Goal: Information Seeking & Learning: Learn about a topic

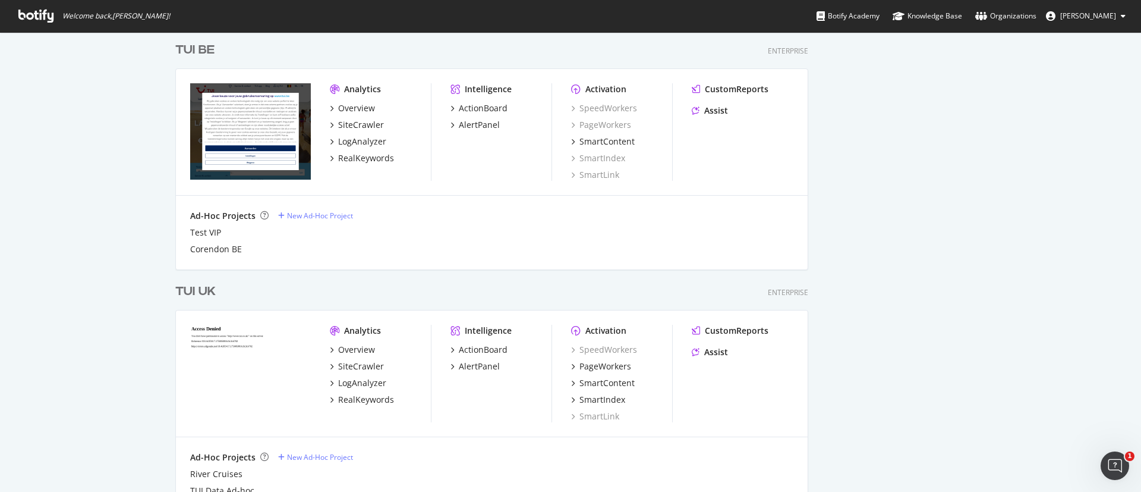
scroll to position [920, 0]
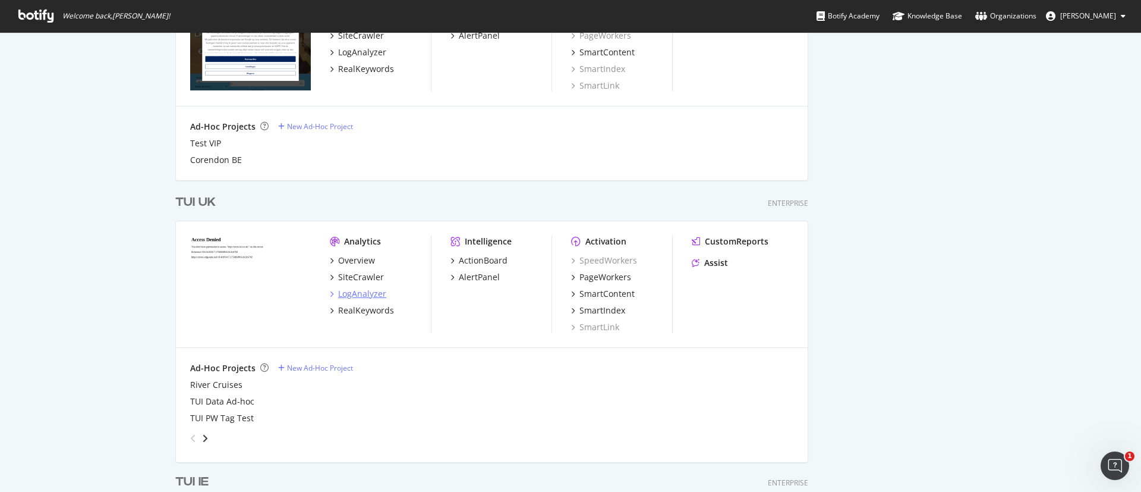
click at [359, 298] on div "LogAnalyzer" at bounding box center [362, 294] width 48 height 12
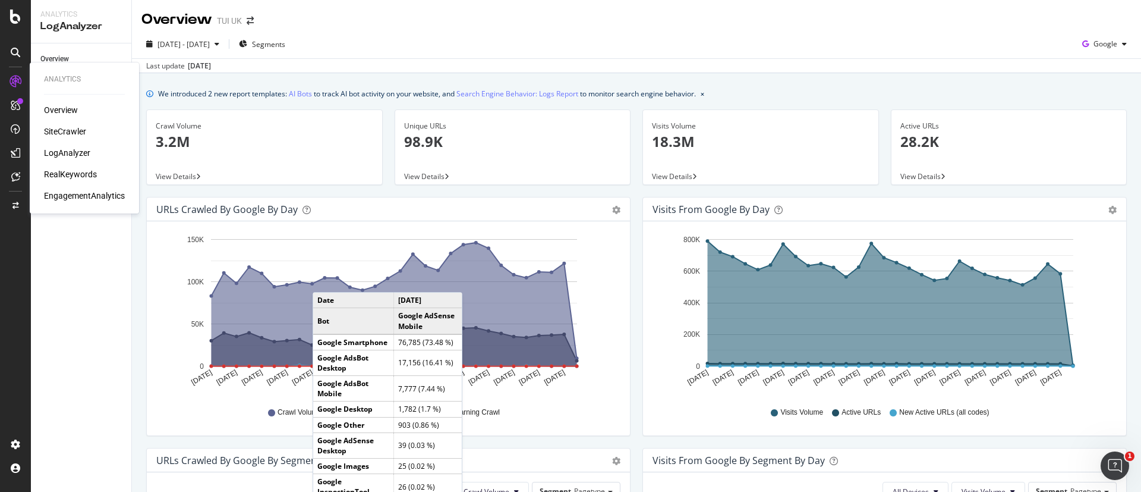
click at [57, 134] on div "SiteCrawler" at bounding box center [65, 131] width 42 height 12
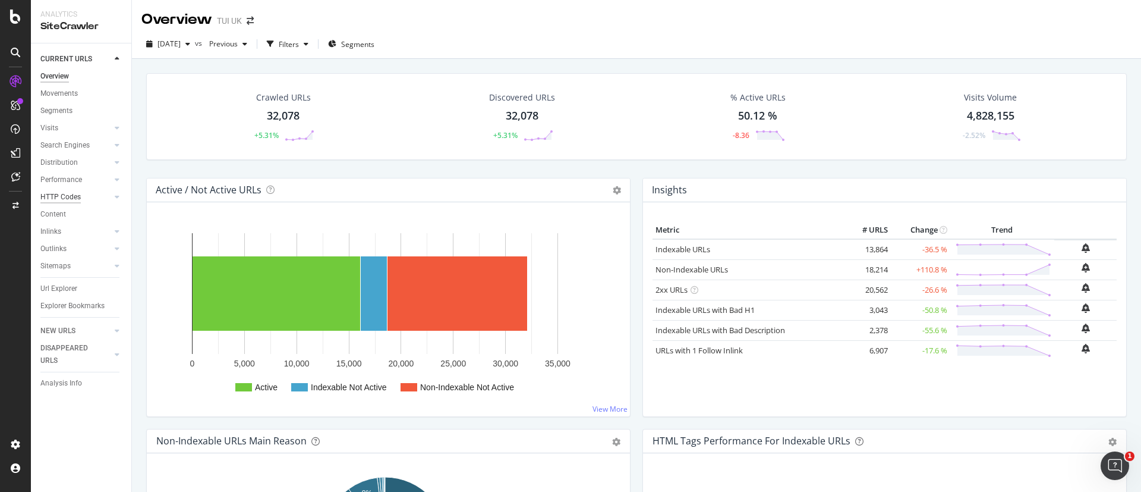
click at [70, 193] on div "HTTP Codes" at bounding box center [60, 197] width 40 height 12
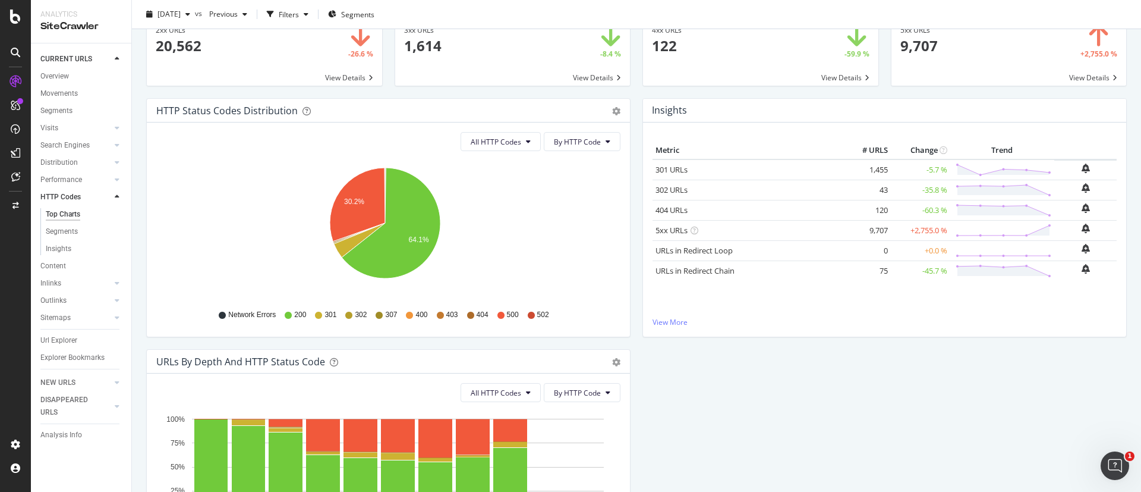
scroll to position [89, 0]
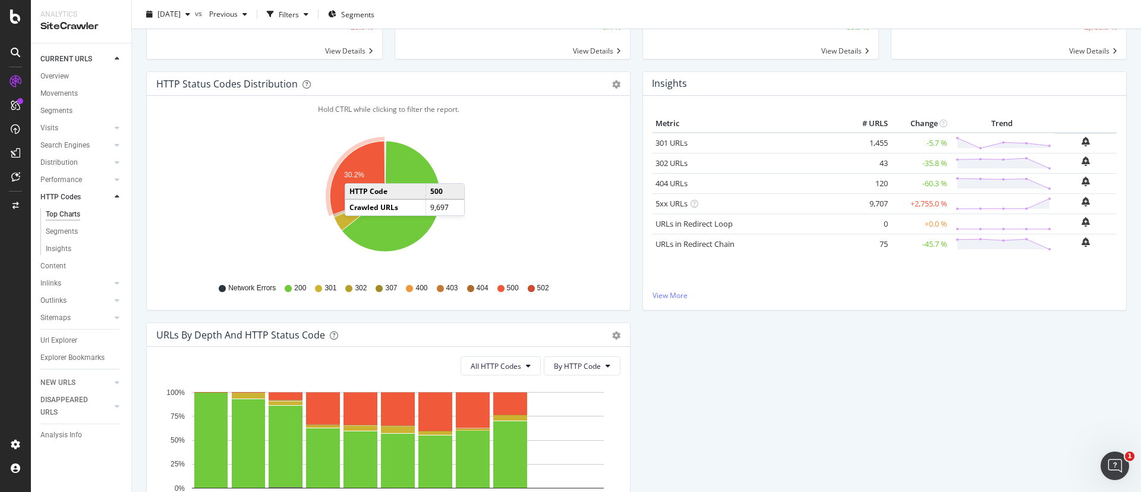
click at [357, 171] on text "30.2%" at bounding box center [354, 175] width 20 height 8
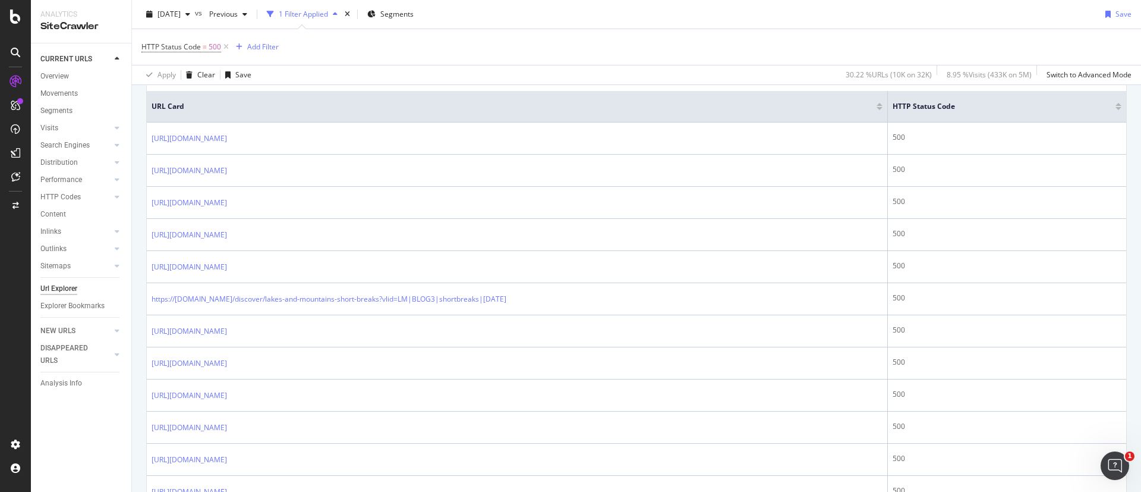
scroll to position [268, 0]
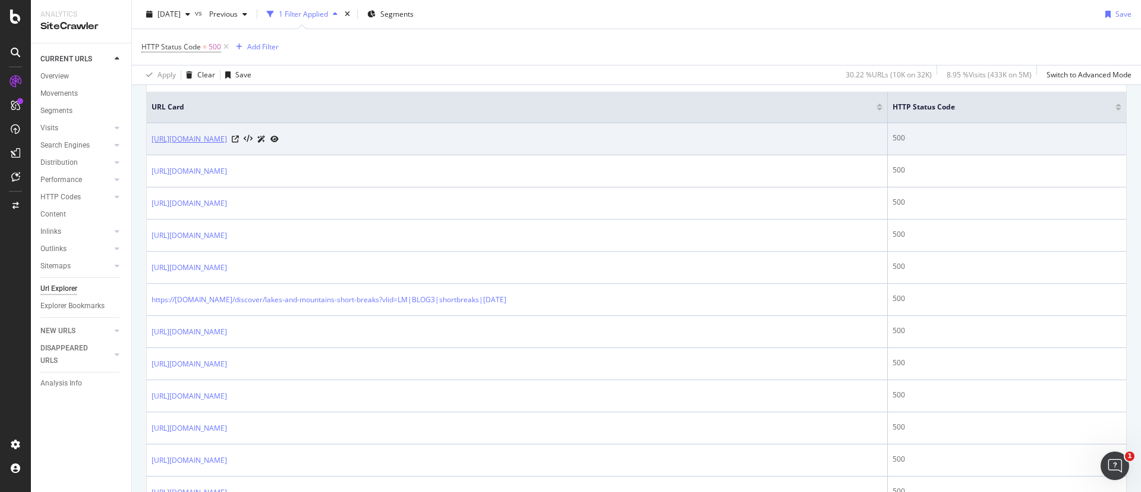
click at [227, 137] on link "[URL][DOMAIN_NAME]" at bounding box center [189, 139] width 75 height 12
click at [239, 139] on icon at bounding box center [235, 139] width 7 height 7
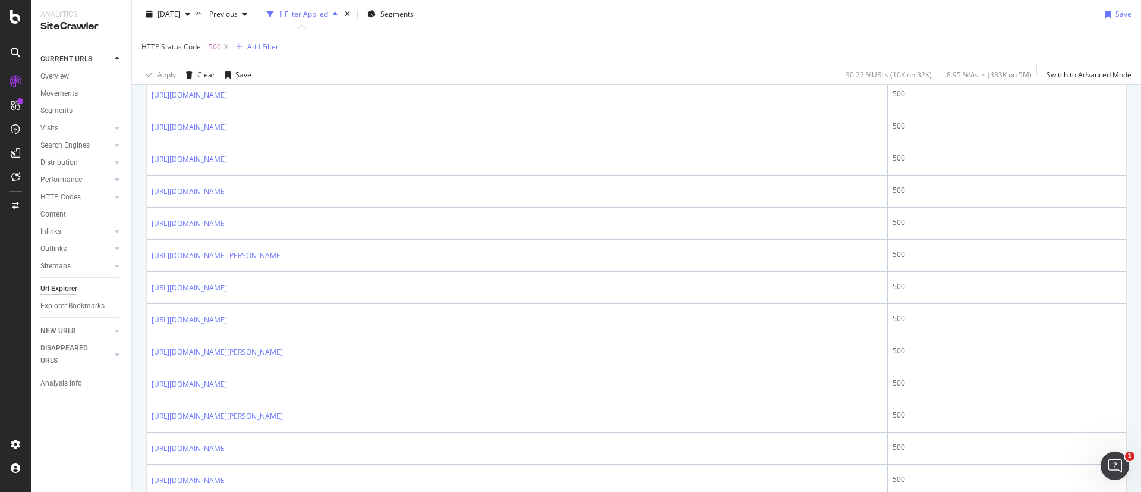
scroll to position [624, 0]
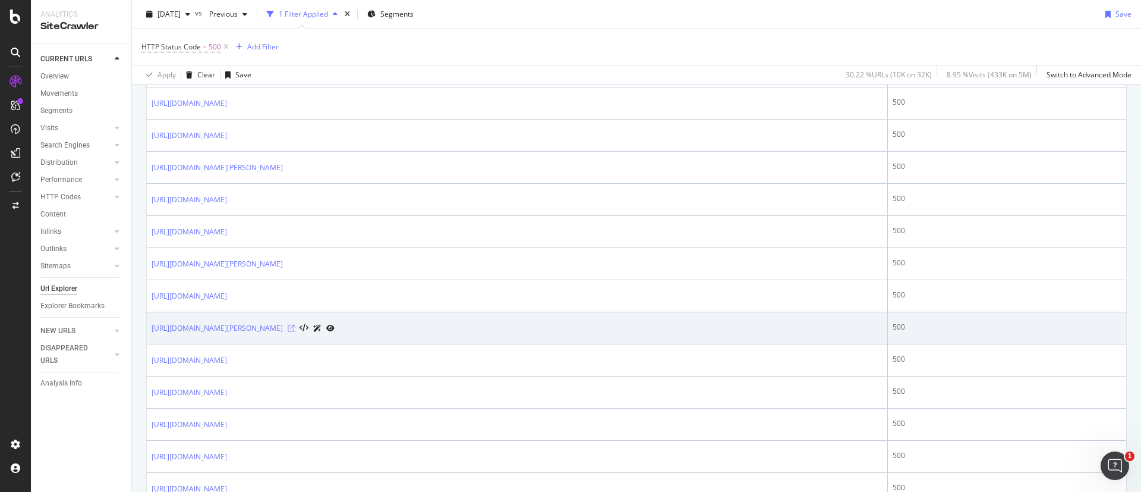
click at [295, 326] on icon at bounding box center [291, 328] width 7 height 7
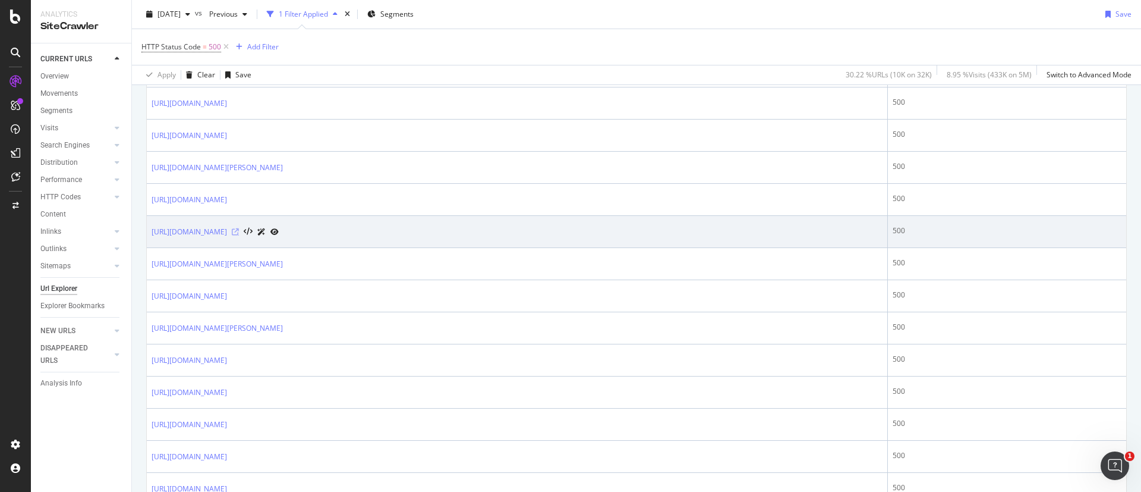
click at [239, 231] on icon at bounding box center [235, 231] width 7 height 7
